Goal: Entertainment & Leisure: Consume media (video, audio)

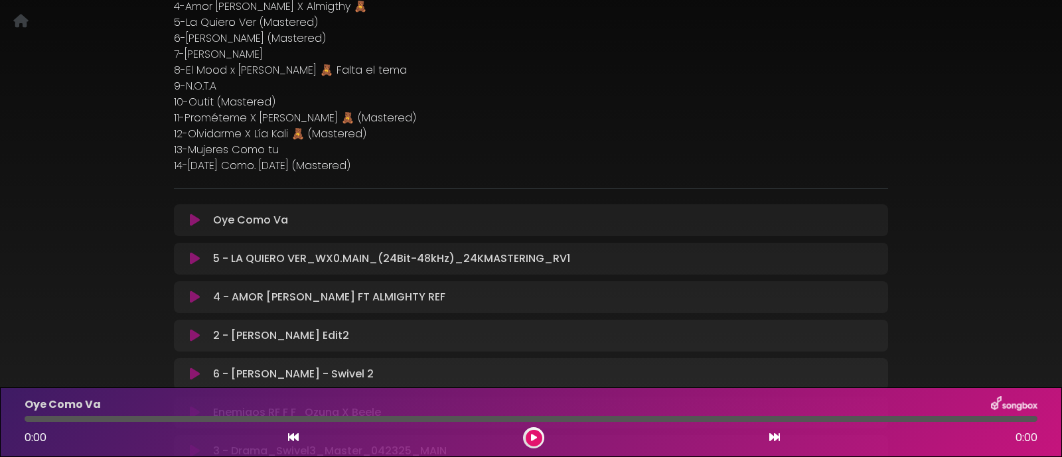
scroll to position [165, 0]
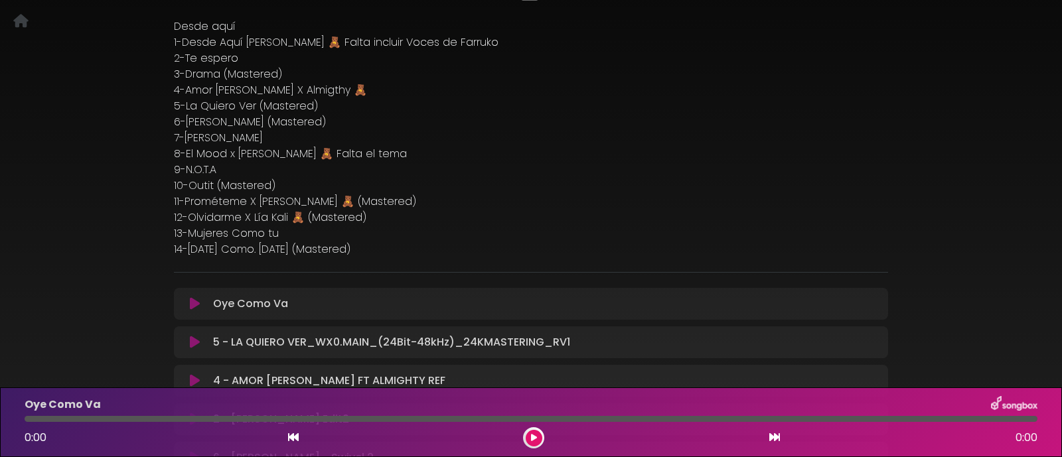
click at [196, 339] on icon at bounding box center [195, 342] width 10 height 13
click at [531, 440] on icon at bounding box center [534, 438] width 6 height 8
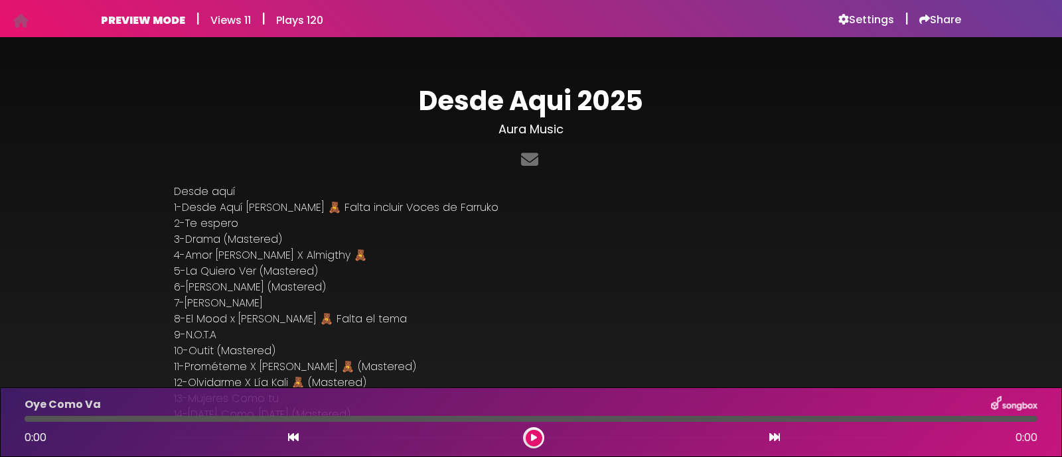
click at [534, 438] on icon at bounding box center [534, 438] width 6 height 8
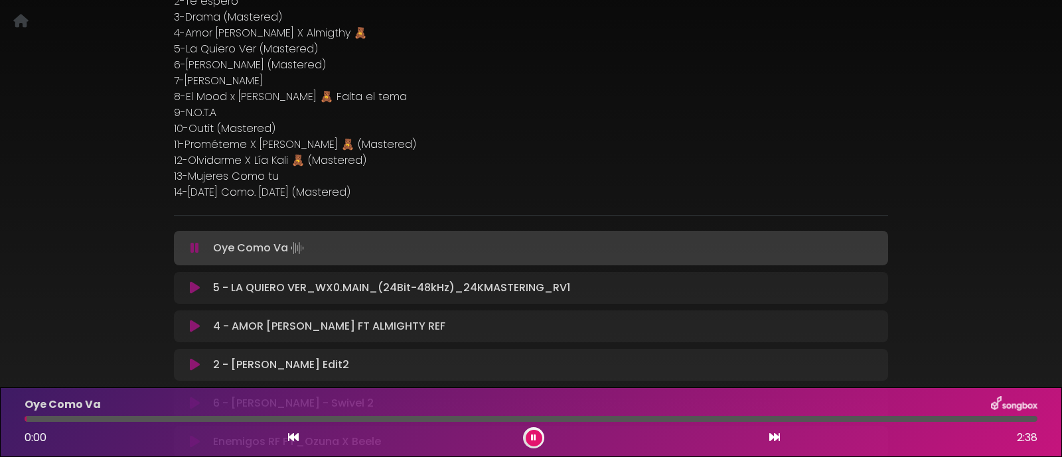
scroll to position [249, 0]
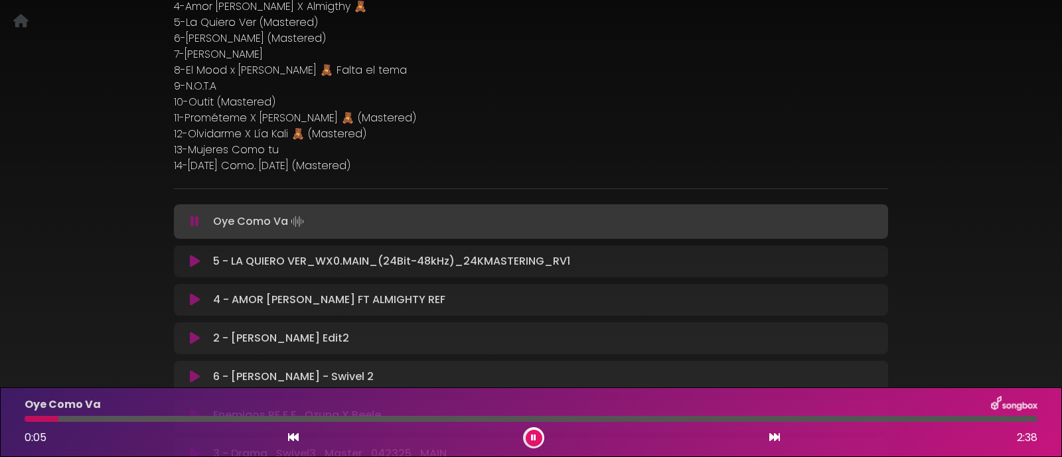
click at [772, 436] on icon at bounding box center [775, 437] width 11 height 11
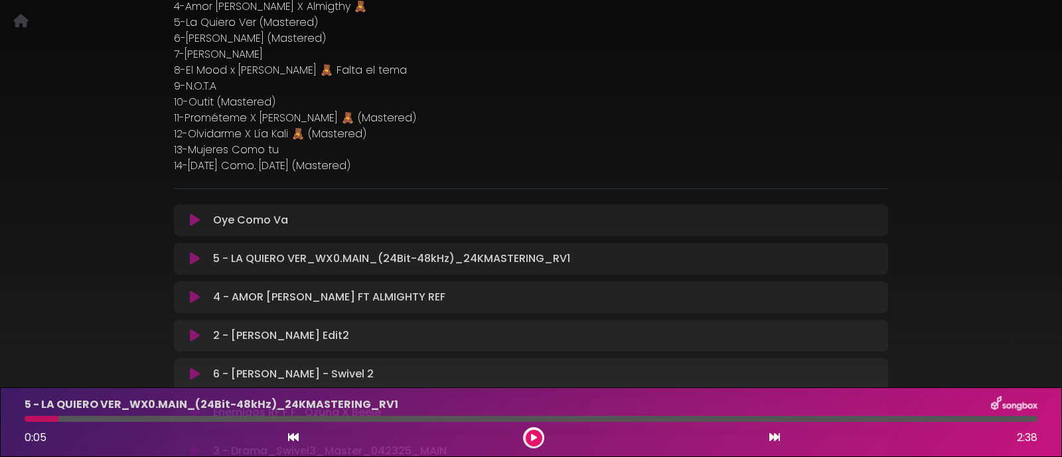
click at [772, 436] on icon at bounding box center [775, 437] width 11 height 11
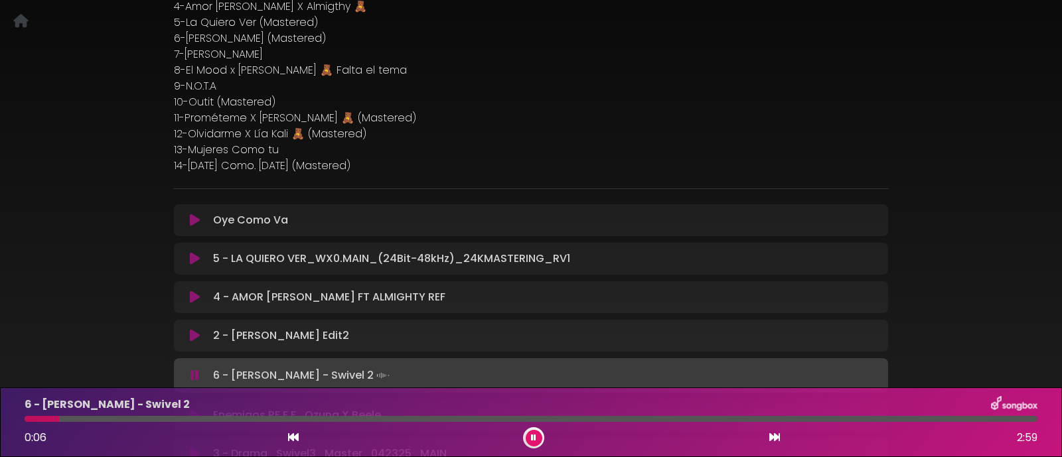
scroll to position [331, 0]
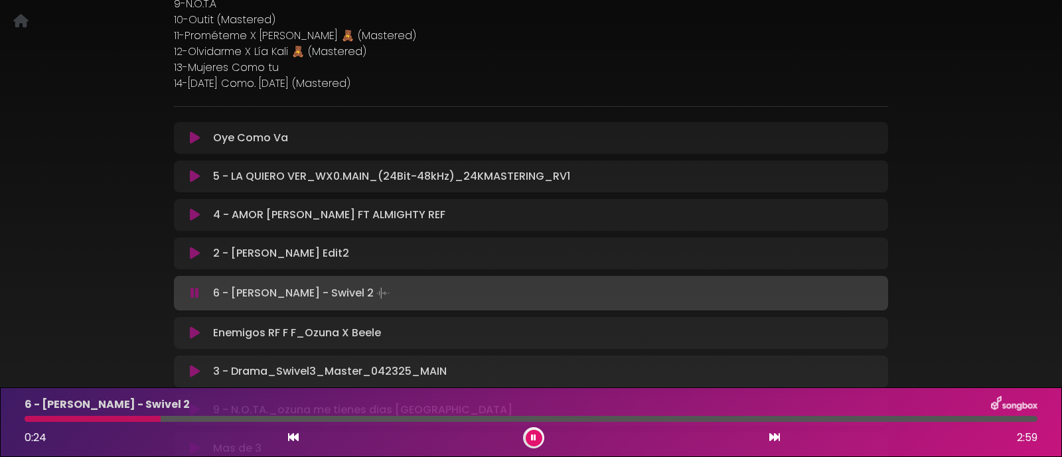
click at [533, 436] on icon at bounding box center [533, 438] width 5 height 8
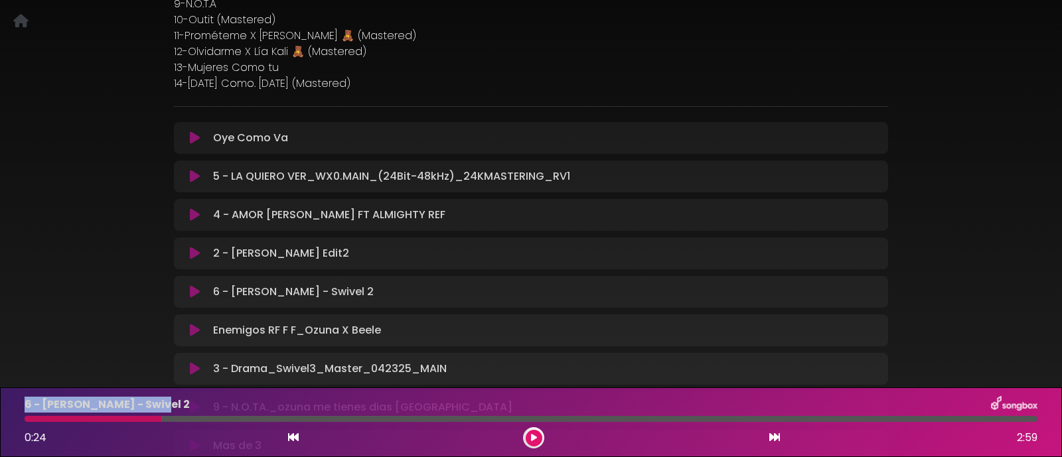
drag, startPoint x: 25, startPoint y: 404, endPoint x: 157, endPoint y: 394, distance: 132.5
click at [157, 394] on div "6 - Alma Gris - Swivel 2 0:24 2:59" at bounding box center [531, 423] width 1062 height 70
click at [147, 403] on p "6 - [PERSON_NAME] - Swivel 2" at bounding box center [107, 405] width 165 height 16
drag, startPoint x: 148, startPoint y: 403, endPoint x: 19, endPoint y: 396, distance: 129.6
click at [19, 396] on div "6 - [PERSON_NAME] - Swivel 2" at bounding box center [531, 404] width 1029 height 17
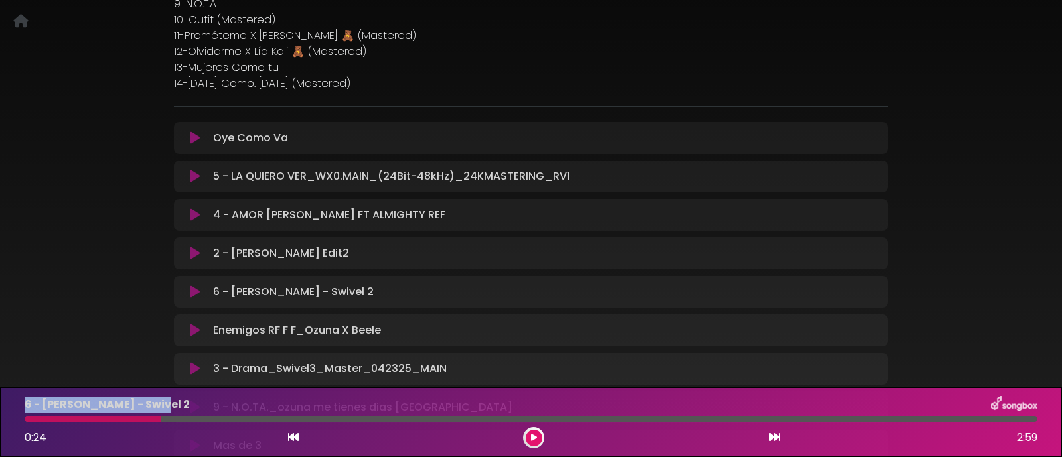
click at [25, 404] on p "6 - [PERSON_NAME] - Swivel 2" at bounding box center [107, 405] width 165 height 16
drag, startPoint x: 25, startPoint y: 404, endPoint x: 158, endPoint y: 403, distance: 133.5
click at [158, 403] on div "6 - [PERSON_NAME] - Swivel 2" at bounding box center [531, 404] width 1029 height 17
click at [533, 440] on icon at bounding box center [534, 438] width 6 height 8
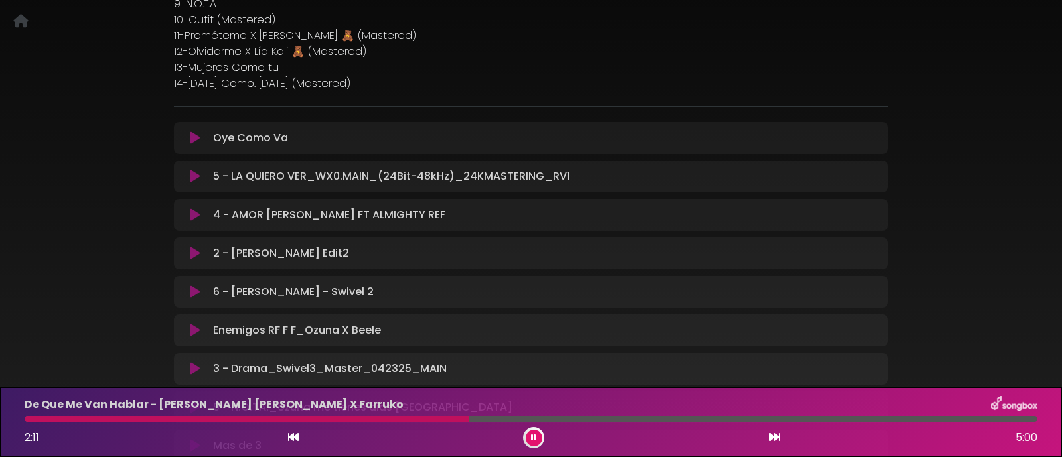
click at [533, 434] on icon at bounding box center [533, 438] width 5 height 8
